Goal: Transaction & Acquisition: Download file/media

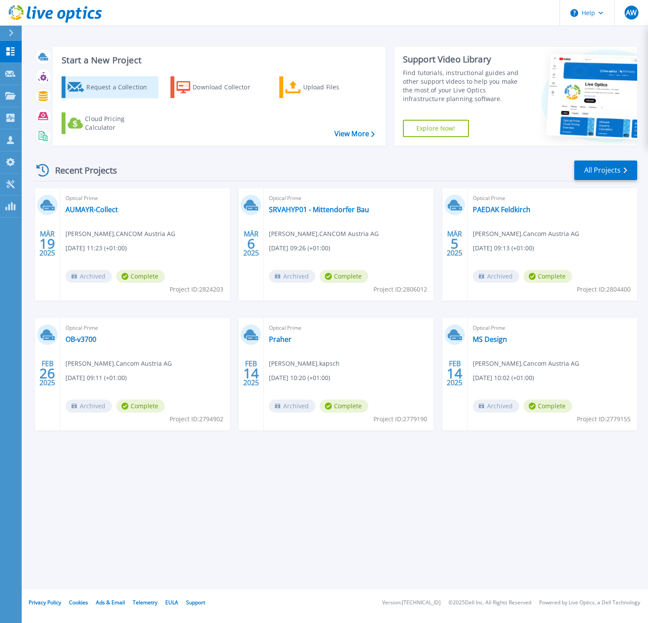
click at [111, 90] on div "Request a Collection" at bounding box center [120, 87] width 69 height 17
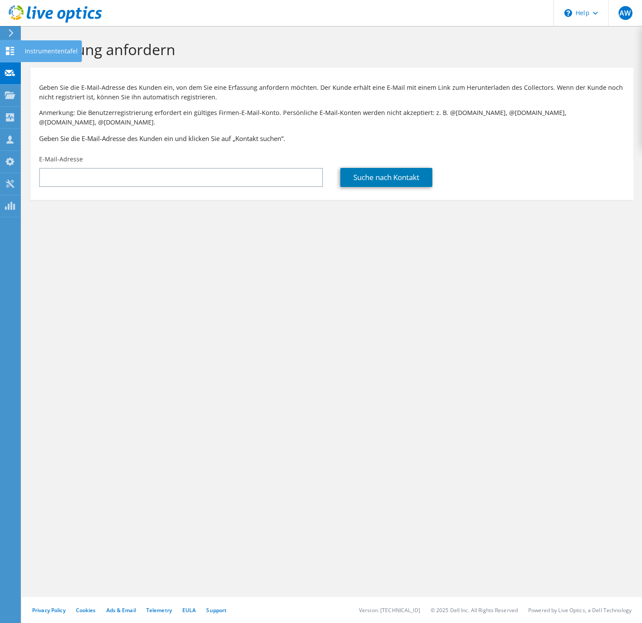
click at [10, 54] on icon at bounding box center [10, 51] width 10 height 8
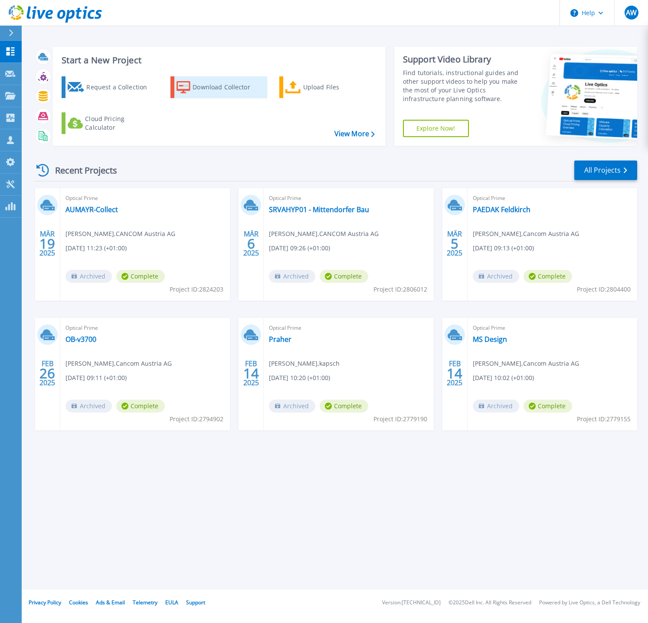
click at [211, 84] on div "Download Collector" at bounding box center [227, 87] width 69 height 17
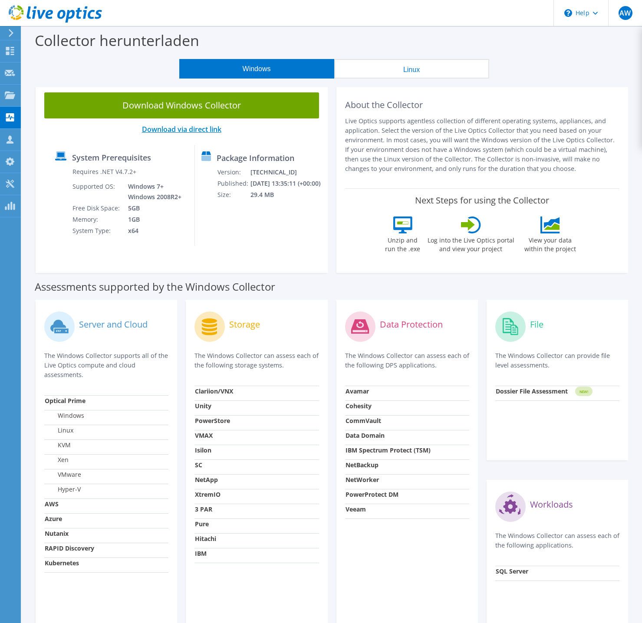
click at [182, 125] on link "Download via direct link" at bounding box center [181, 130] width 79 height 10
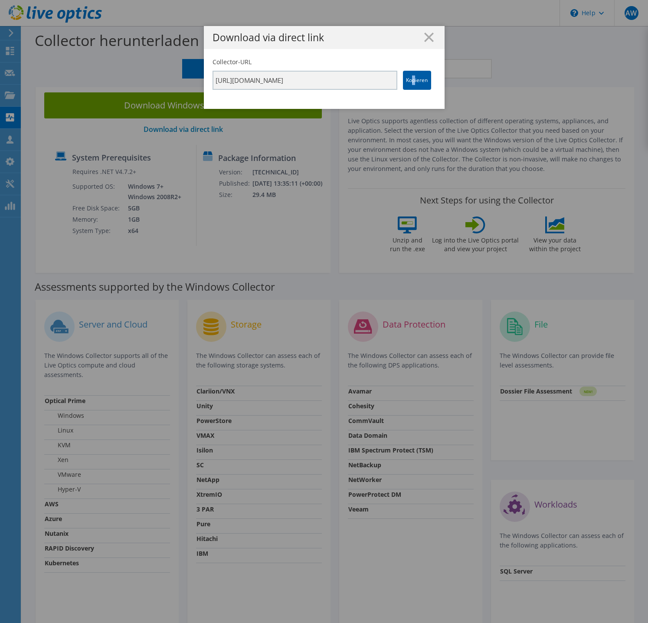
click at [410, 79] on link "Kopieren" at bounding box center [417, 80] width 28 height 19
